Goal: Task Accomplishment & Management: Use online tool/utility

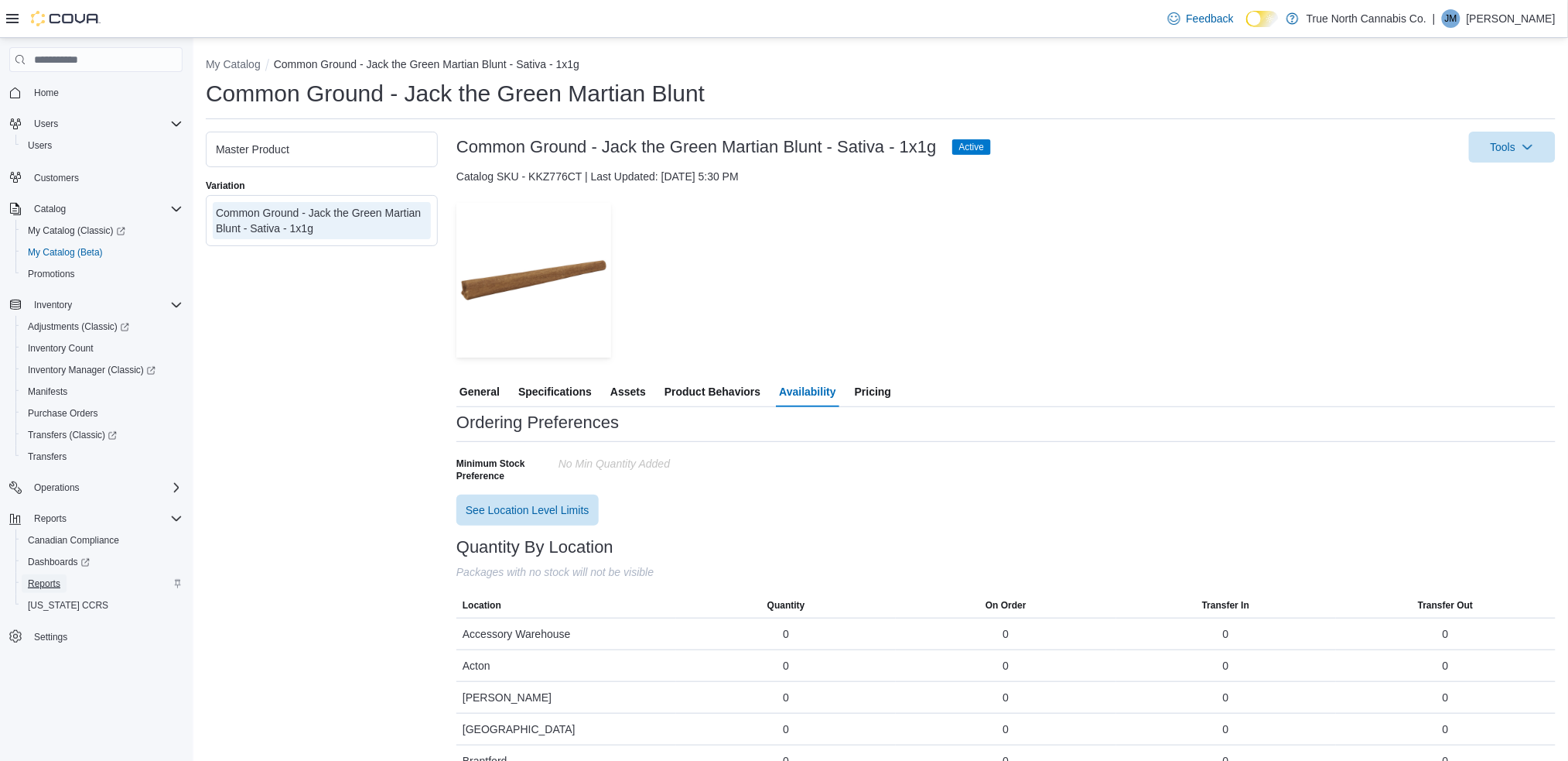
click at [50, 579] on span "Reports" at bounding box center [44, 583] width 32 height 12
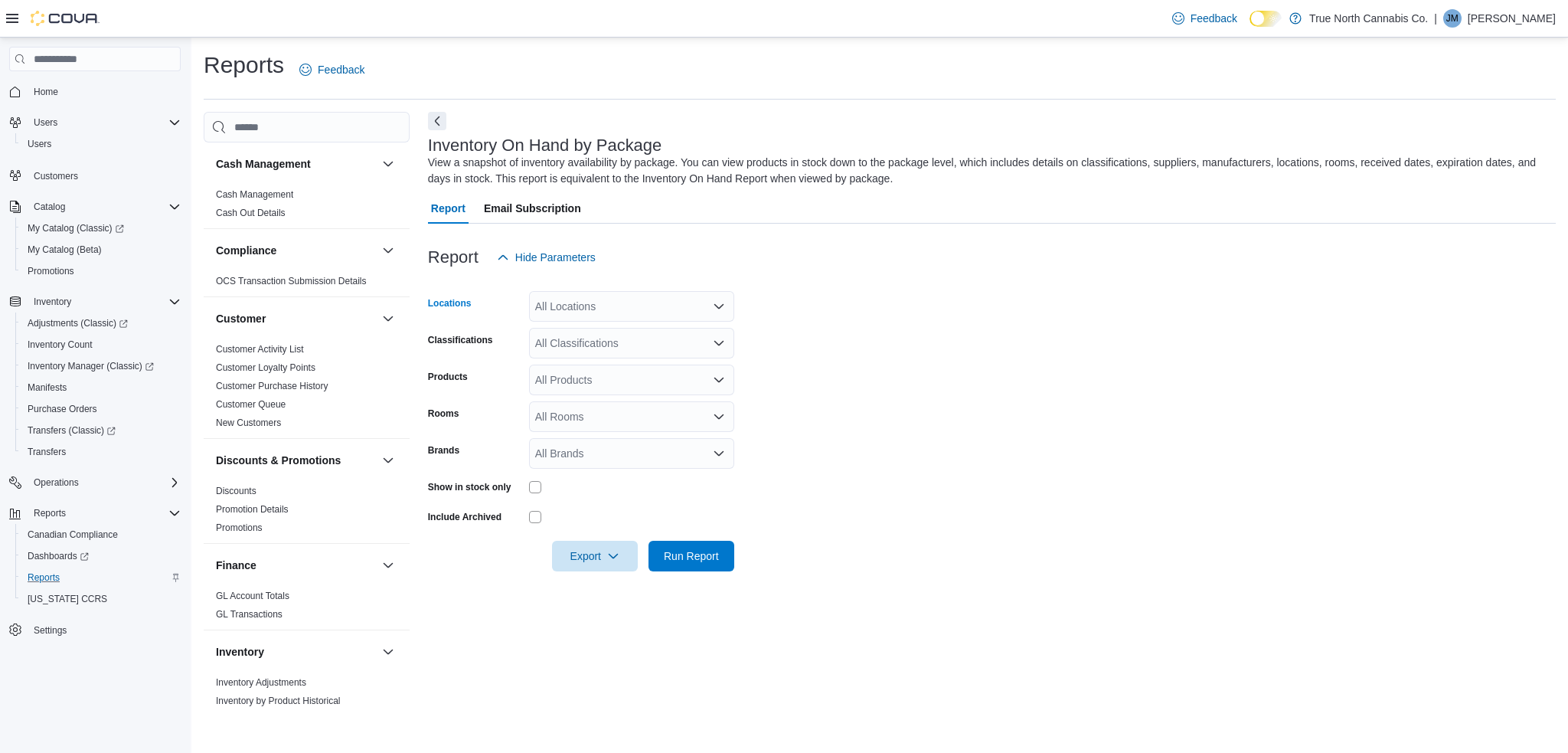
click at [562, 310] on div "All Locations" at bounding box center [631, 306] width 205 height 31
click at [806, 261] on div "Report Hide Parameters" at bounding box center [992, 257] width 1128 height 31
click at [717, 305] on icon "Open list of options" at bounding box center [719, 306] width 12 height 12
type input "*"
click at [728, 205] on div "Report Email Subscription" at bounding box center [992, 208] width 1128 height 31
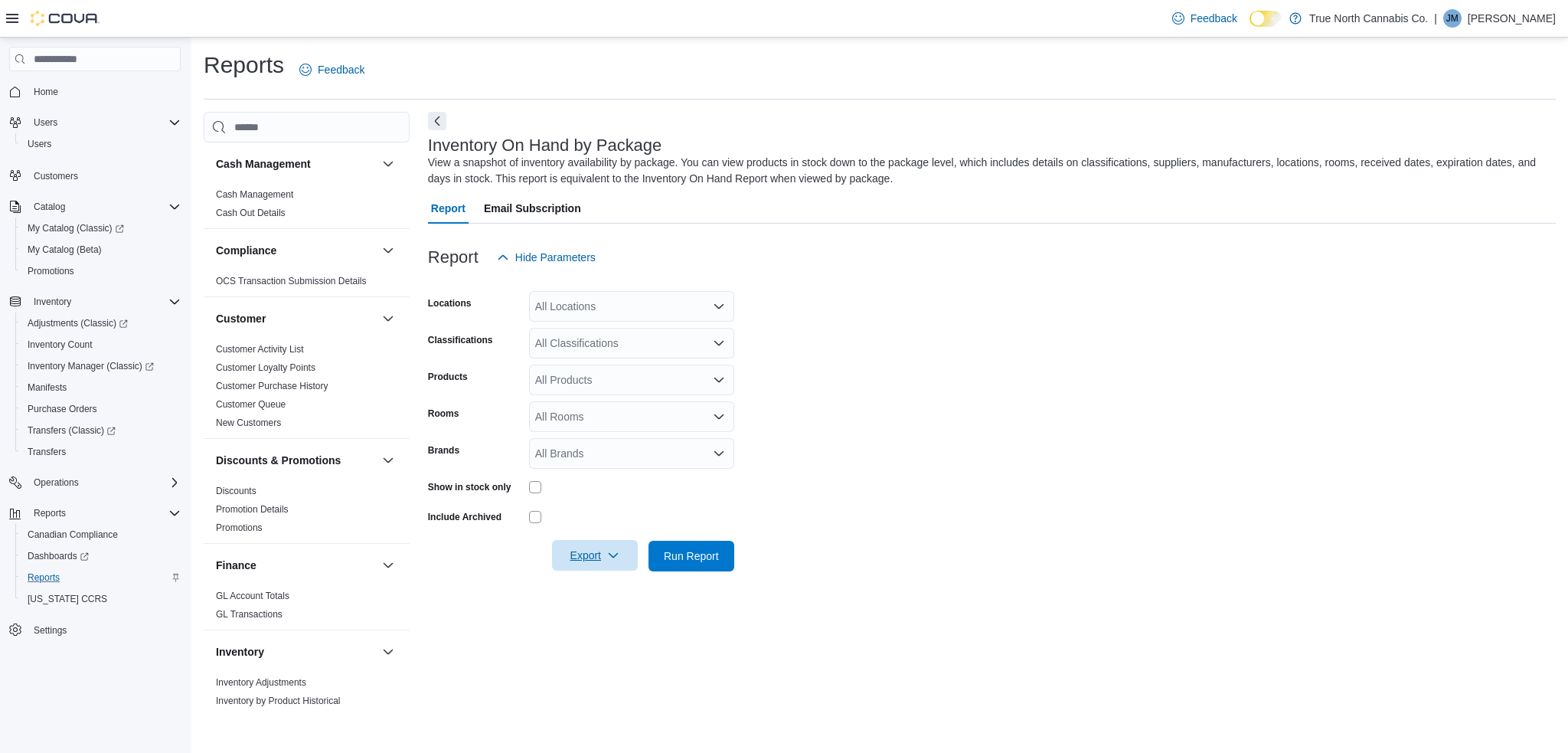
click at [607, 554] on icon "button" at bounding box center [612, 554] width 12 height 12
click at [592, 586] on span "Export to Excel" at bounding box center [597, 586] width 69 height 12
click at [718, 309] on icon "Open list of options" at bounding box center [719, 307] width 10 height 5
